Goal: Task Accomplishment & Management: Manage account settings

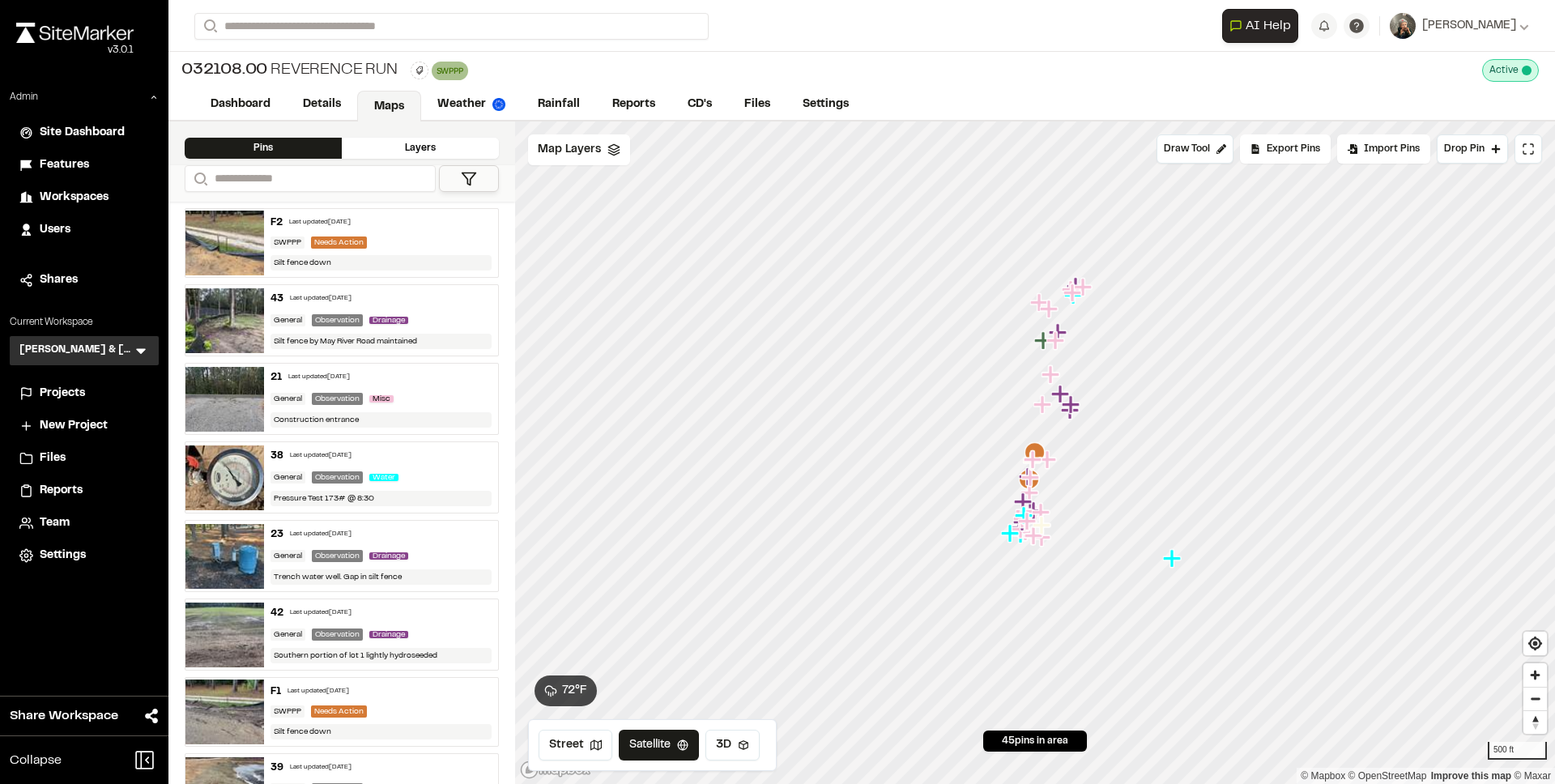
click at [140, 357] on icon at bounding box center [140, 350] width 16 height 16
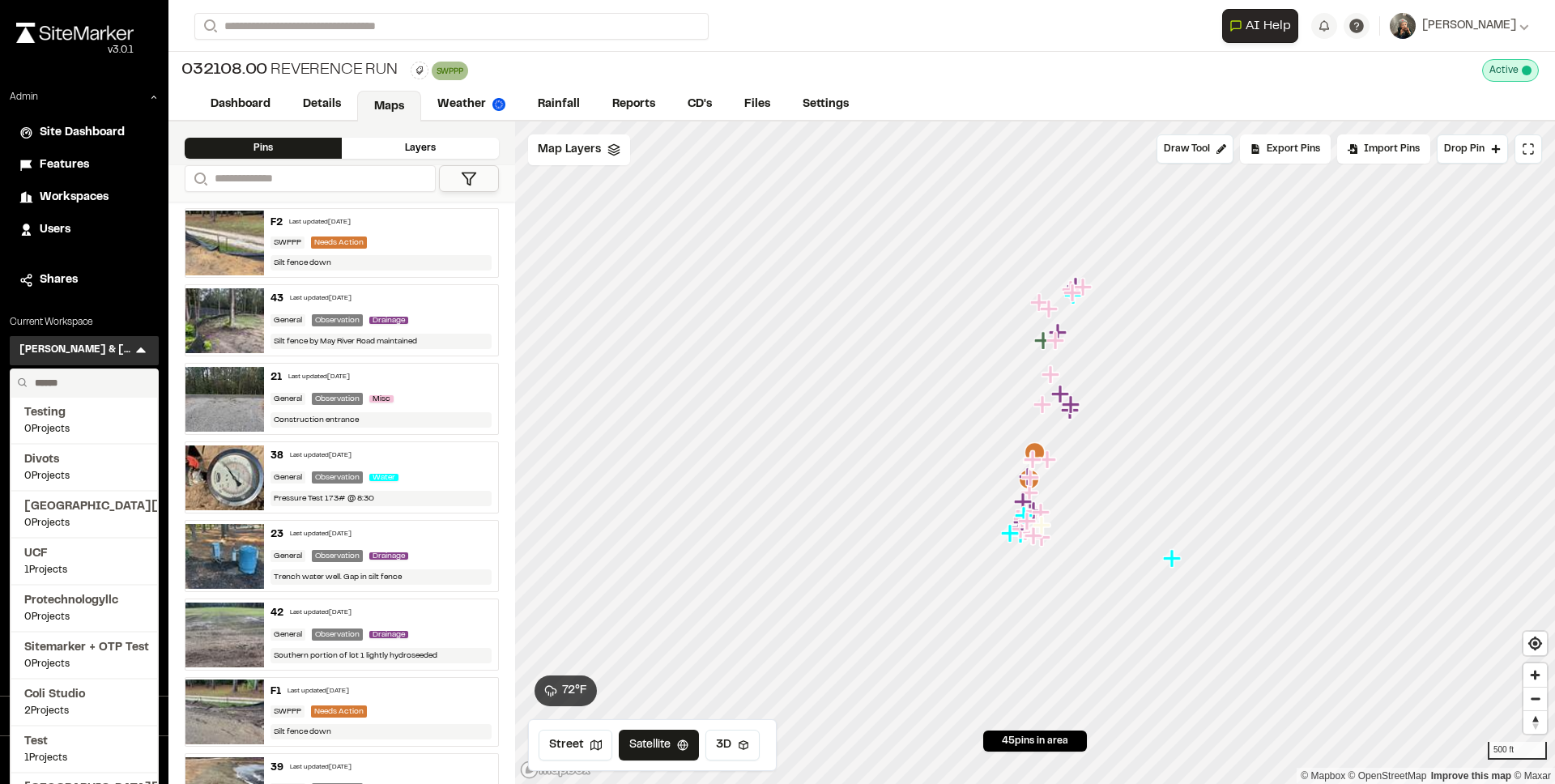
click at [103, 389] on input "text" at bounding box center [89, 382] width 123 height 27
type input "*"
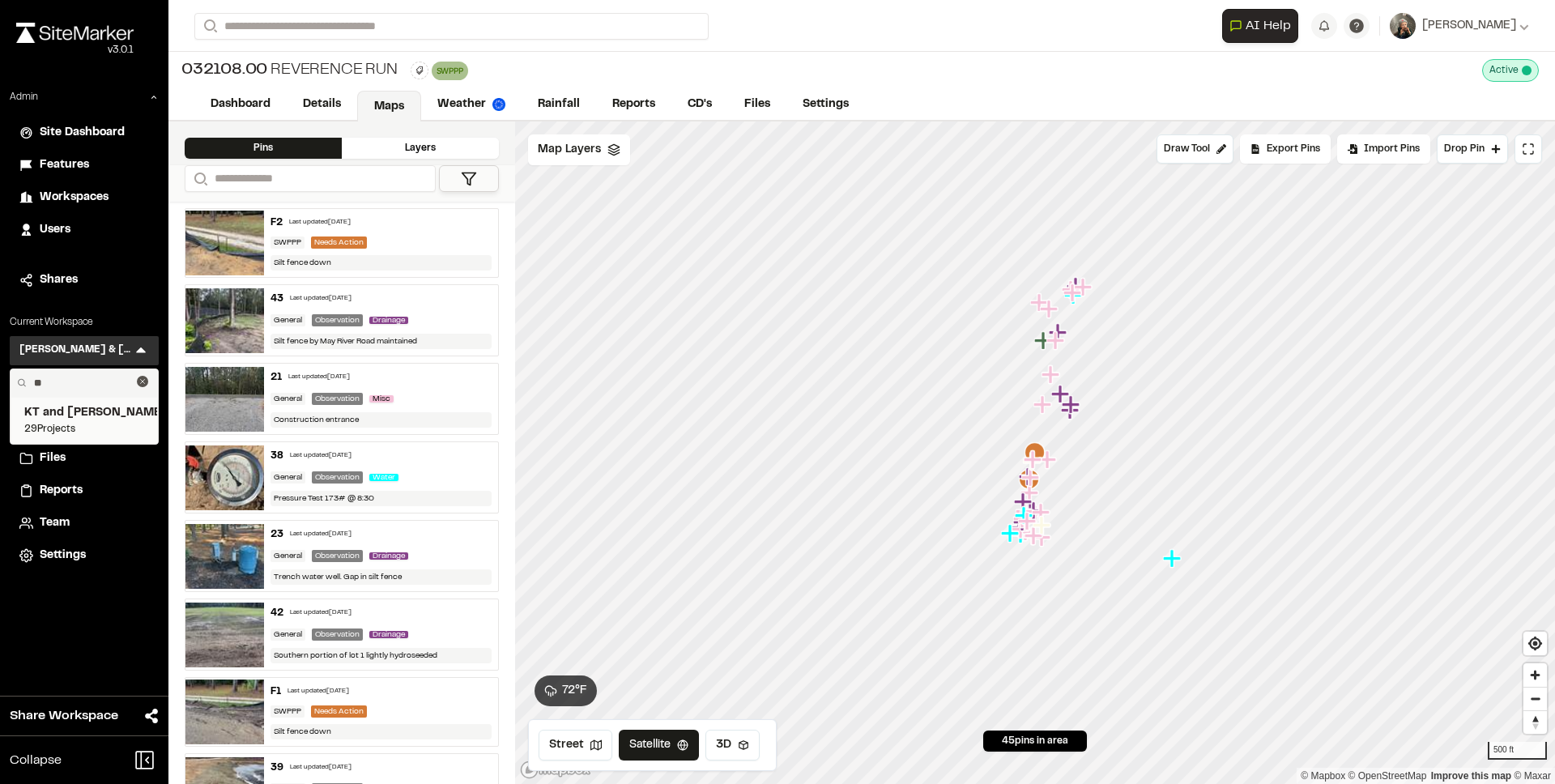
type input "**"
click at [86, 425] on span "29 Projects" at bounding box center [85, 429] width 120 height 15
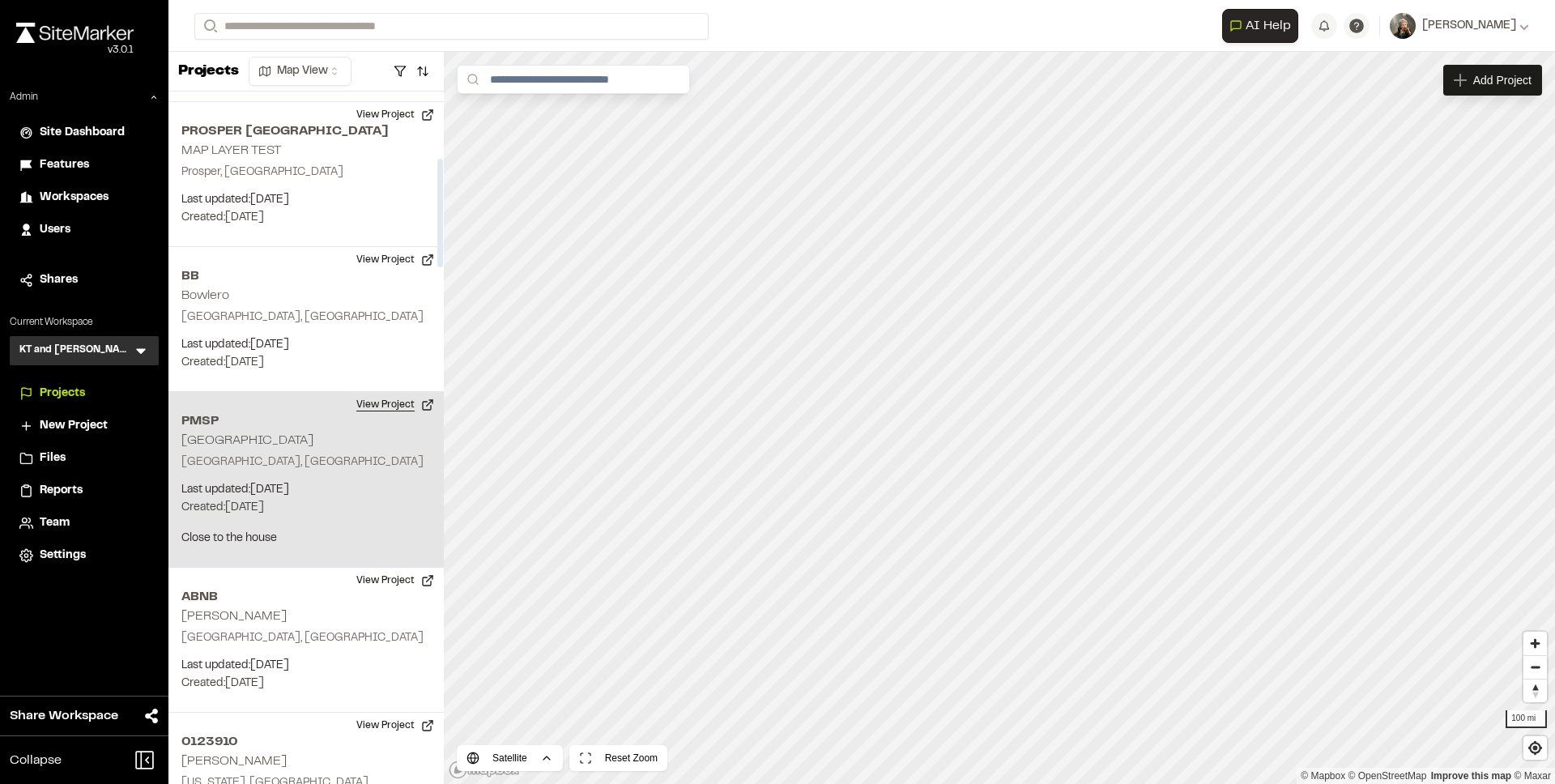
scroll to position [425, 0]
click at [378, 399] on button "View Project" at bounding box center [394, 405] width 97 height 26
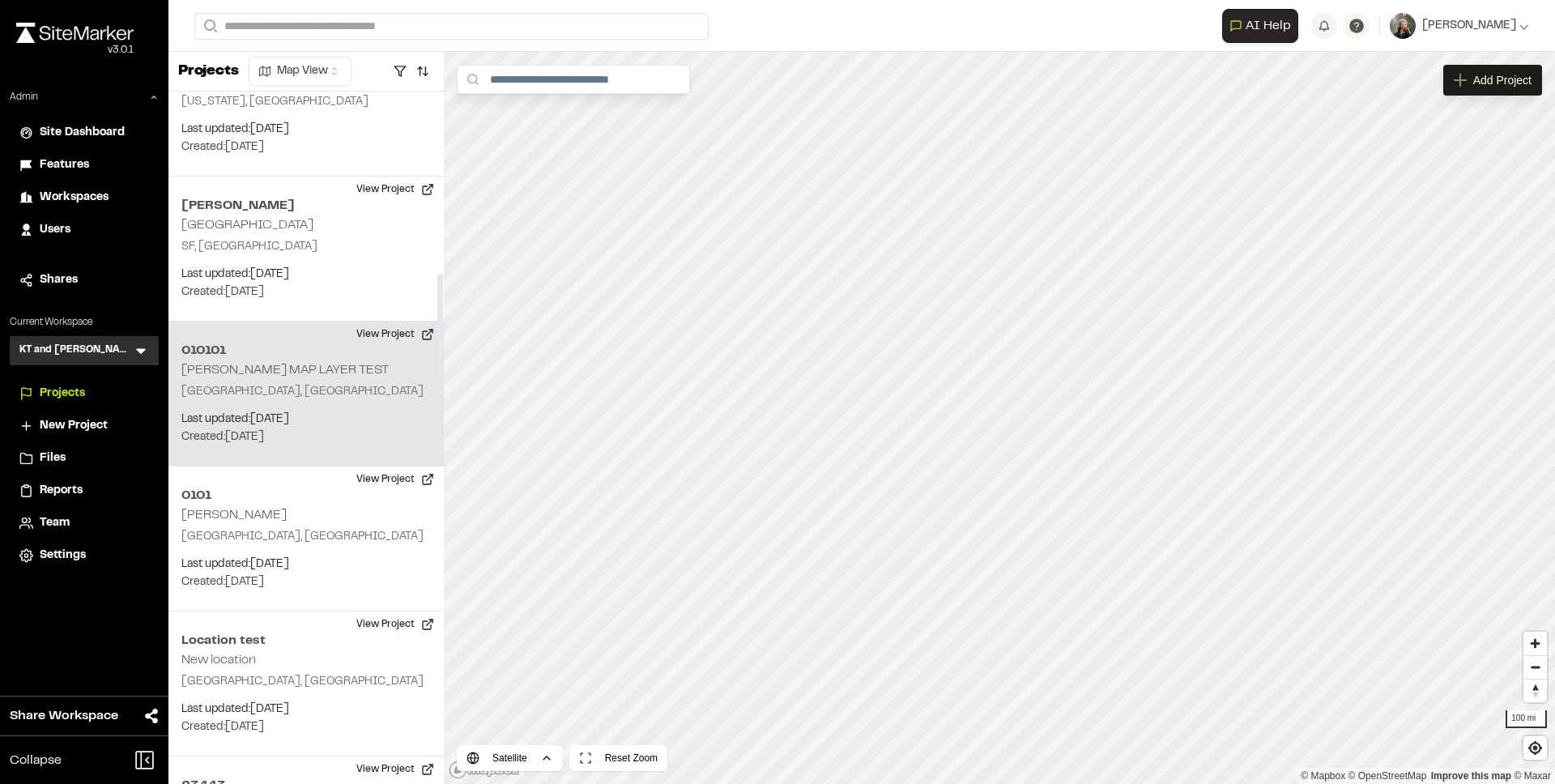
scroll to position [1071, 0]
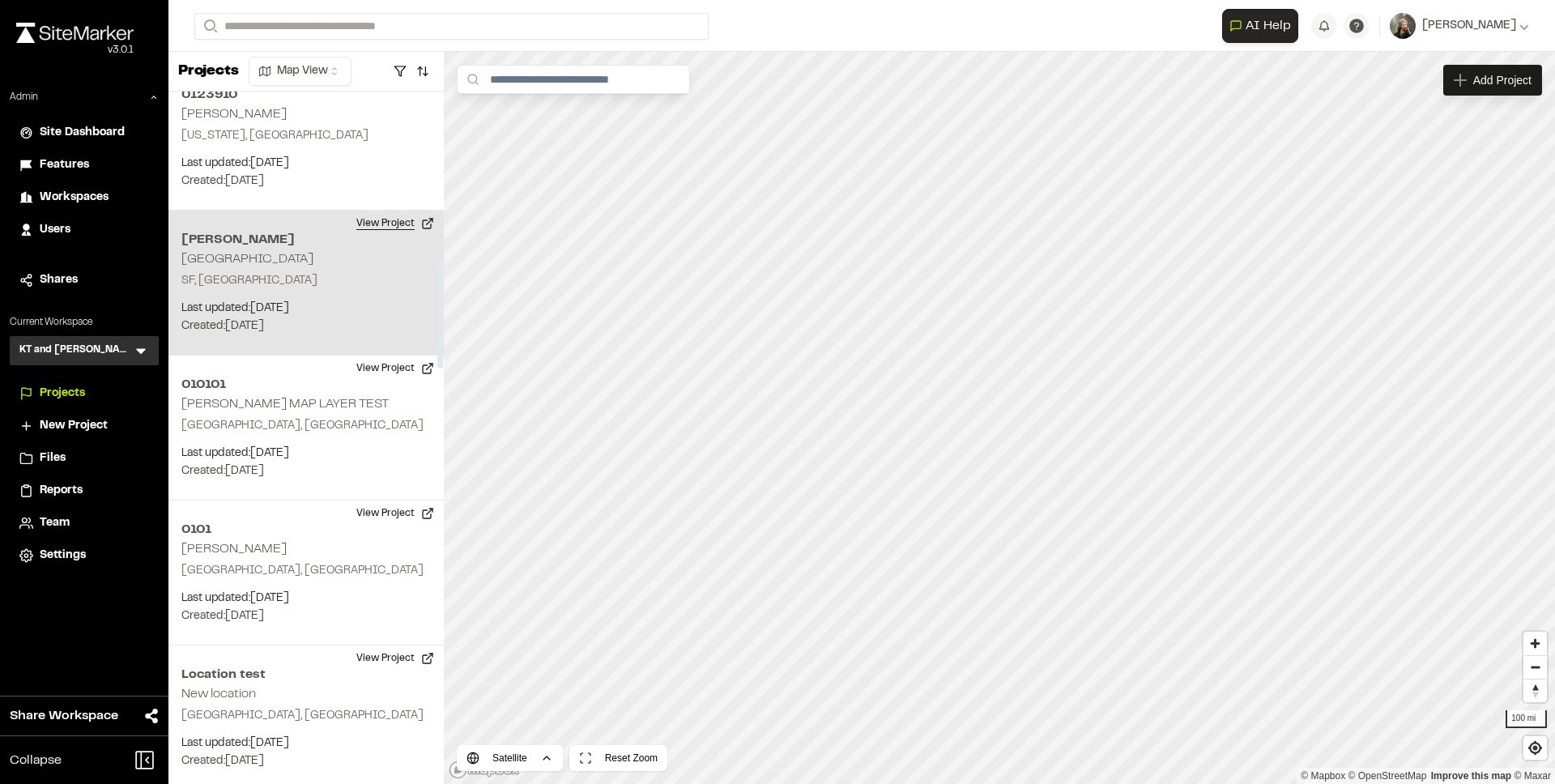
click at [366, 230] on button "View Project" at bounding box center [394, 223] width 97 height 26
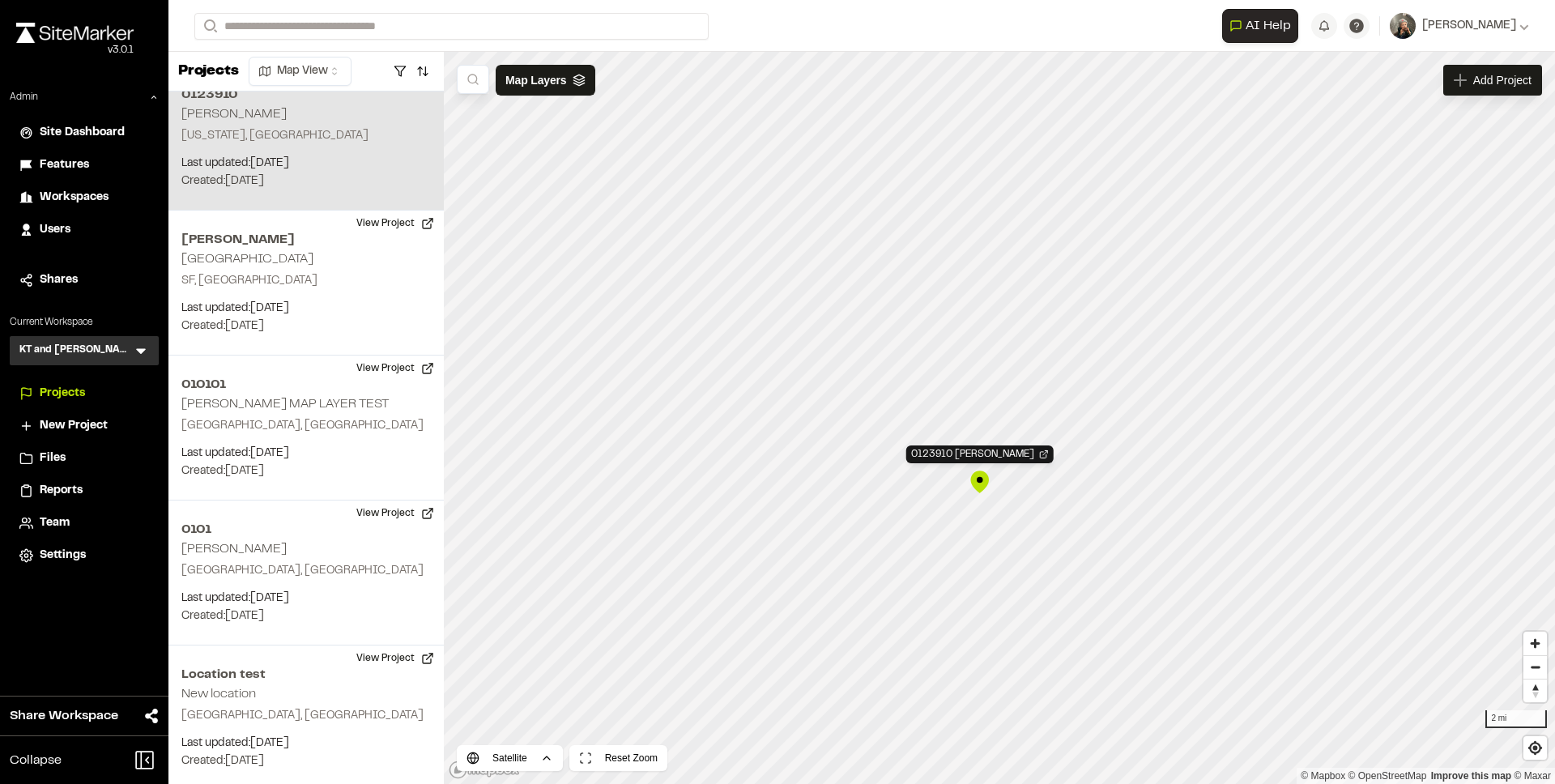
scroll to position [1045, 0]
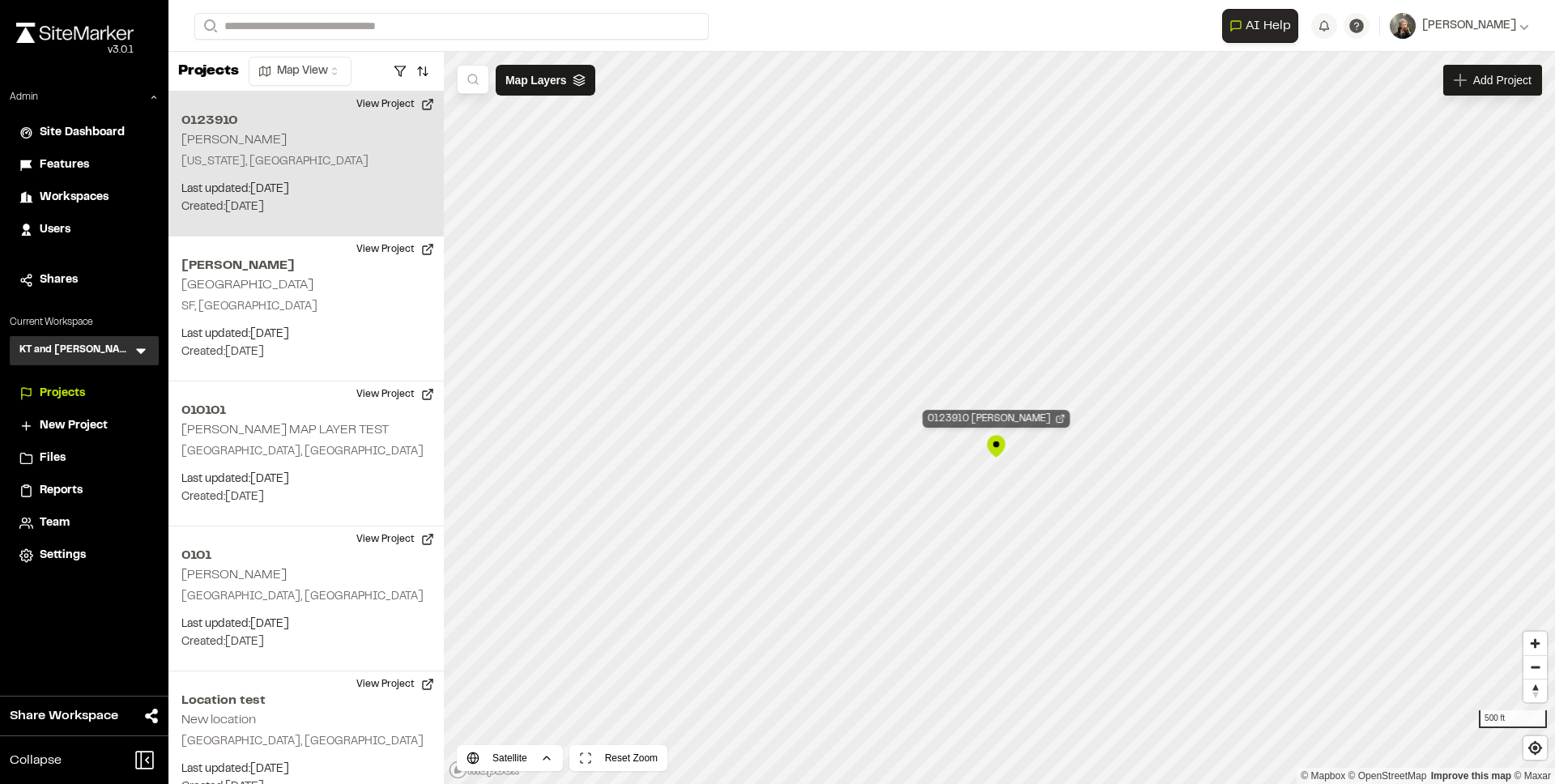
click at [999, 415] on div "0123910 RAPP" at bounding box center [995, 418] width 147 height 18
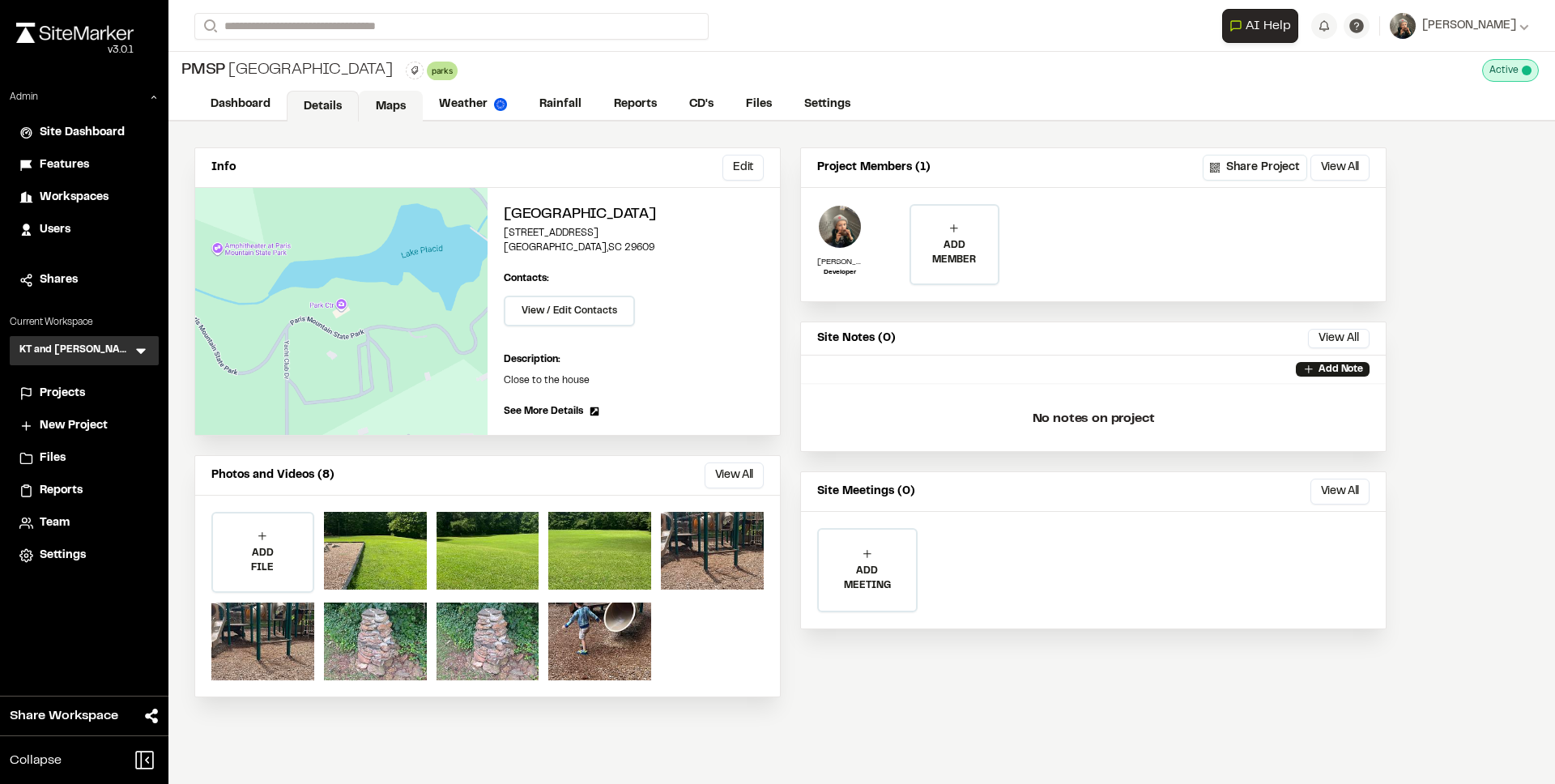
click at [399, 107] on link "Maps" at bounding box center [391, 106] width 64 height 31
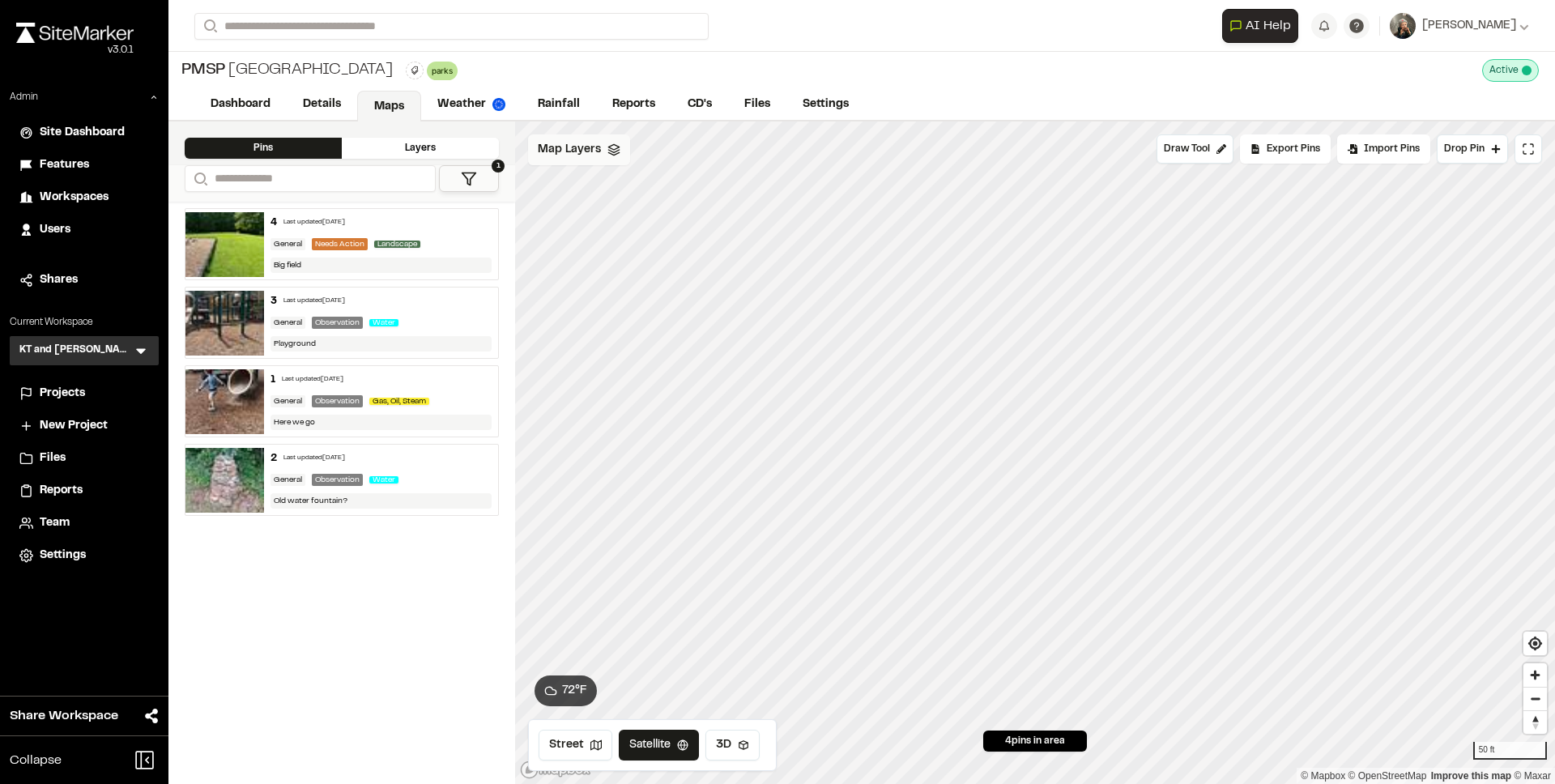
click at [589, 151] on span "Map Layers" at bounding box center [569, 149] width 63 height 18
click at [656, 146] on html "Close sidebar v 3.0.1 Admin Site Dashboard Features Workspaces Users Shares Cur…" at bounding box center [778, 392] width 1555 height 784
click at [627, 185] on link "Add Layer" at bounding box center [634, 184] width 121 height 27
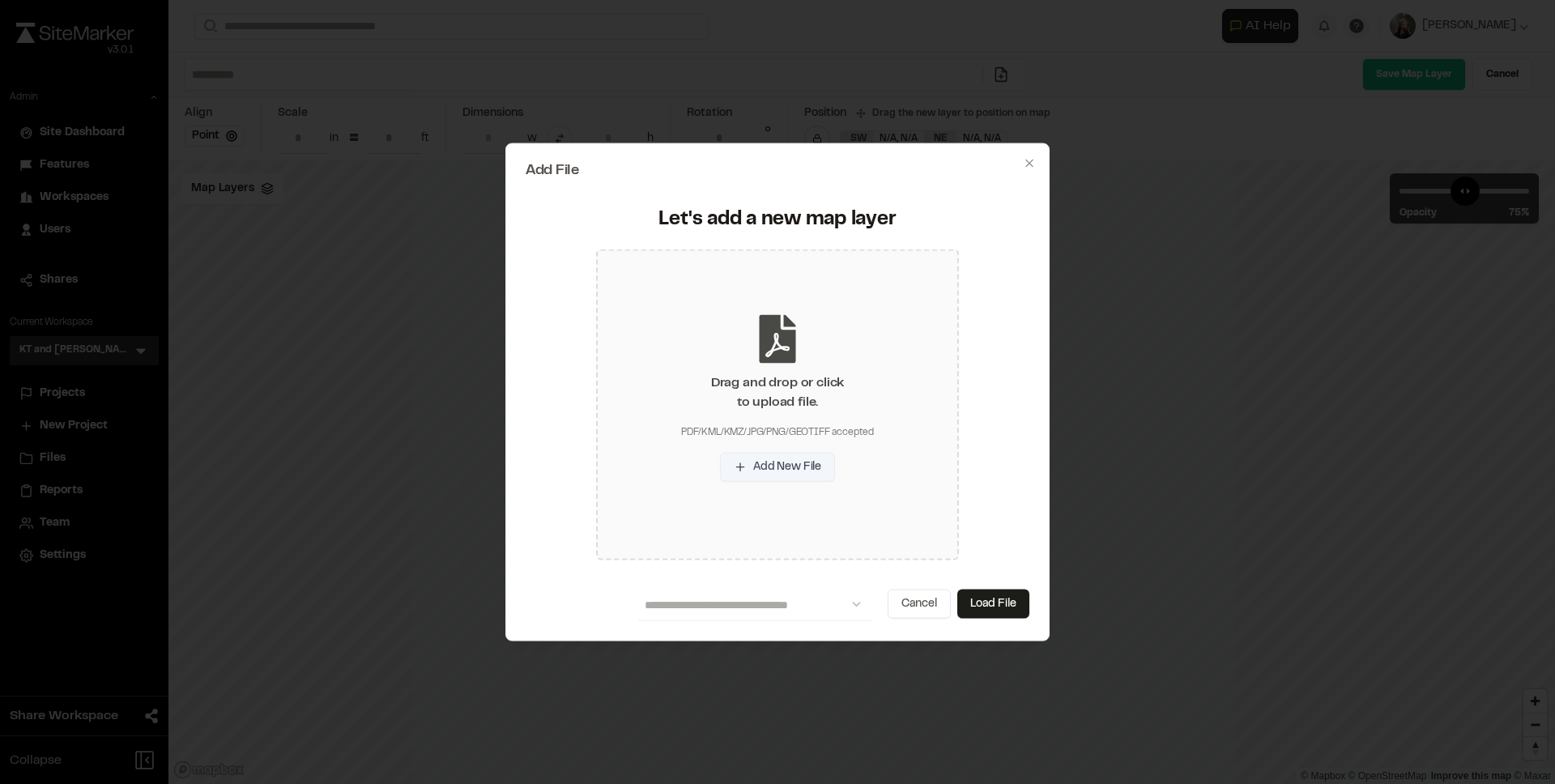
click at [785, 463] on button "Add New File" at bounding box center [778, 466] width 115 height 29
click at [919, 608] on button "Cancel" at bounding box center [918, 603] width 63 height 29
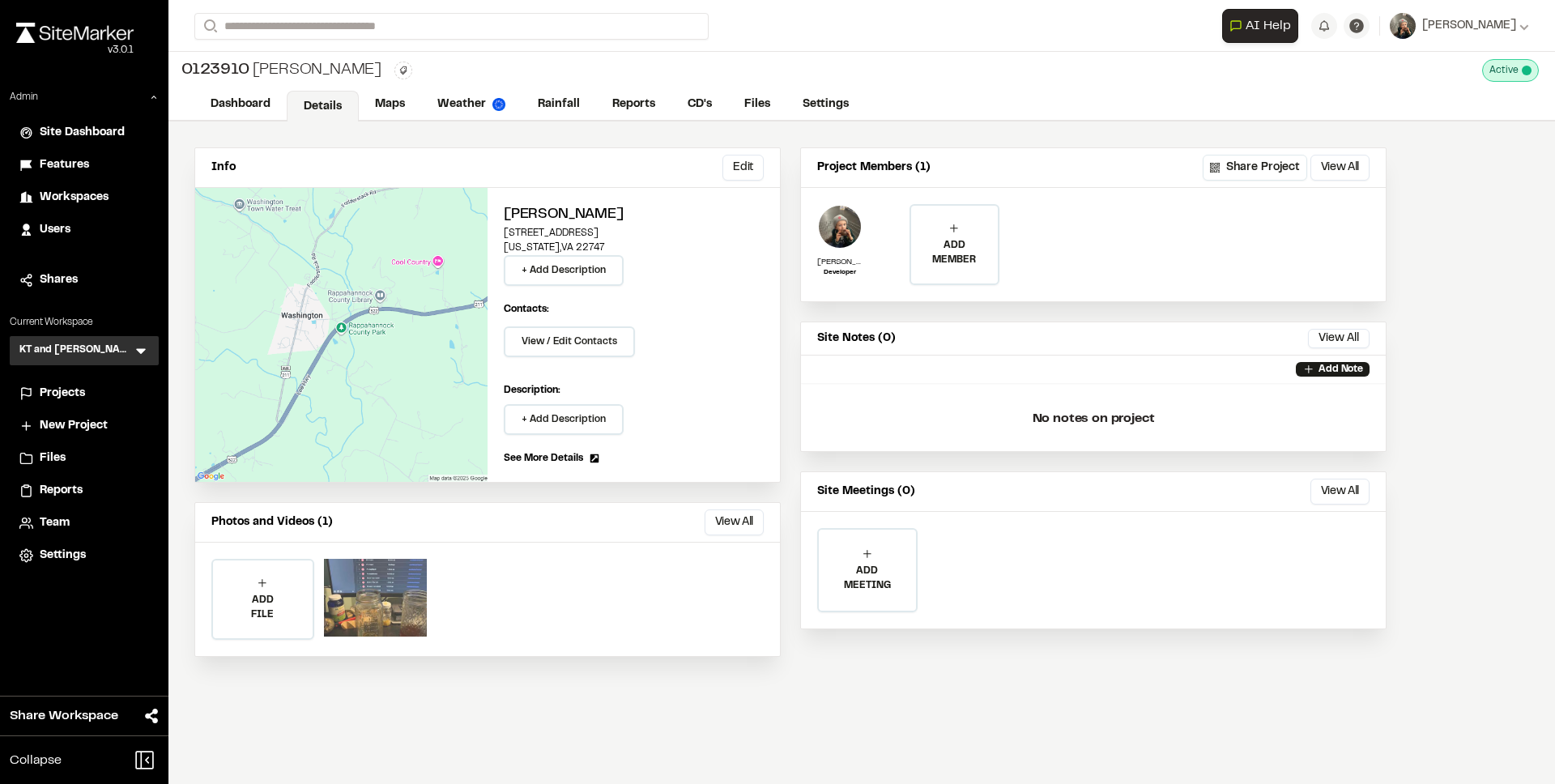
click at [367, 581] on div at bounding box center [376, 597] width 103 height 78
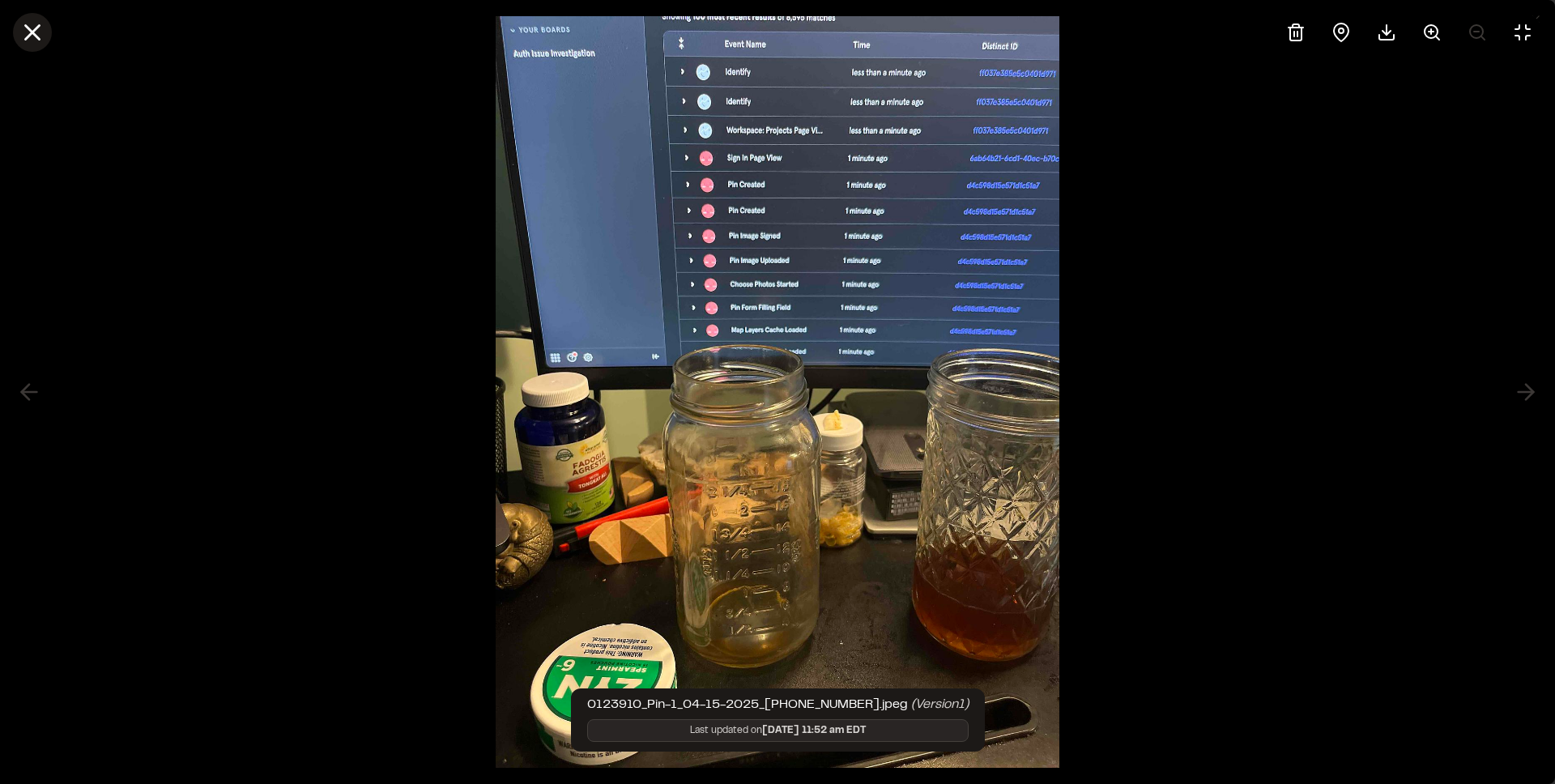
click at [35, 23] on icon at bounding box center [32, 32] width 27 height 27
